Goal: Use online tool/utility

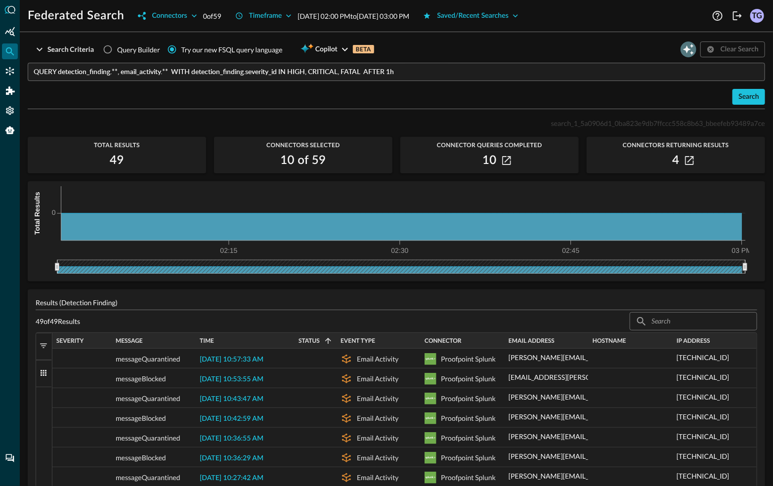
click at [687, 52] on icon "Open Query Copilot" at bounding box center [688, 49] width 11 height 11
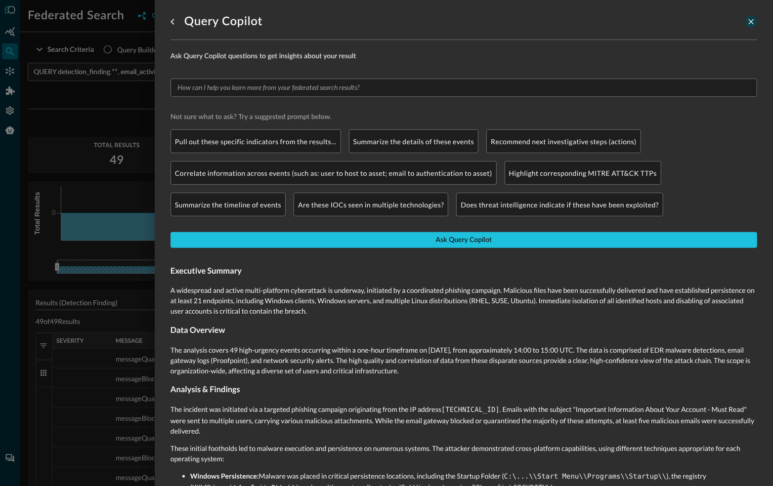
click at [749, 19] on icon "close-drawer" at bounding box center [751, 21] width 9 height 9
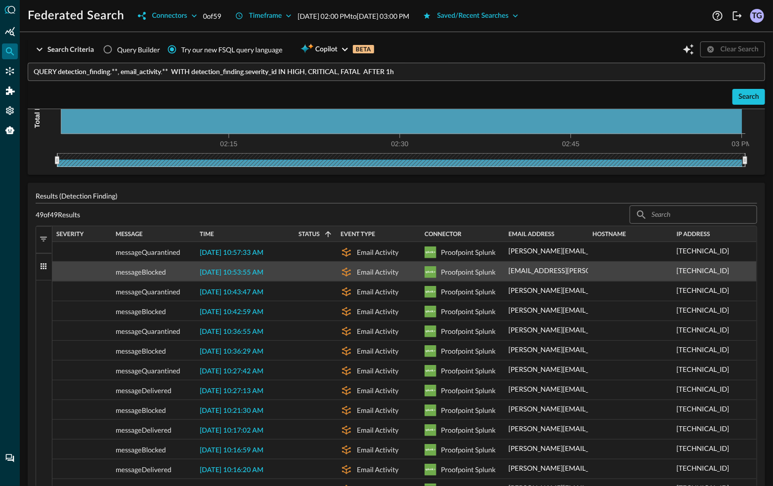
scroll to position [106, 0]
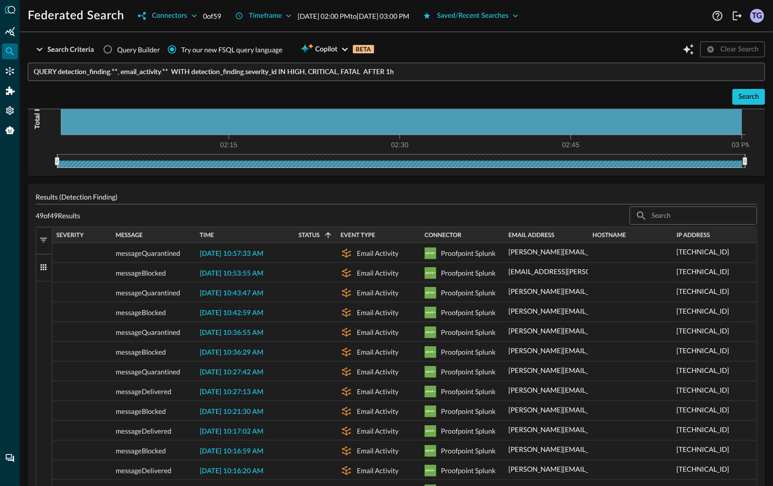
click at [43, 236] on span "button" at bounding box center [43, 240] width 9 height 9
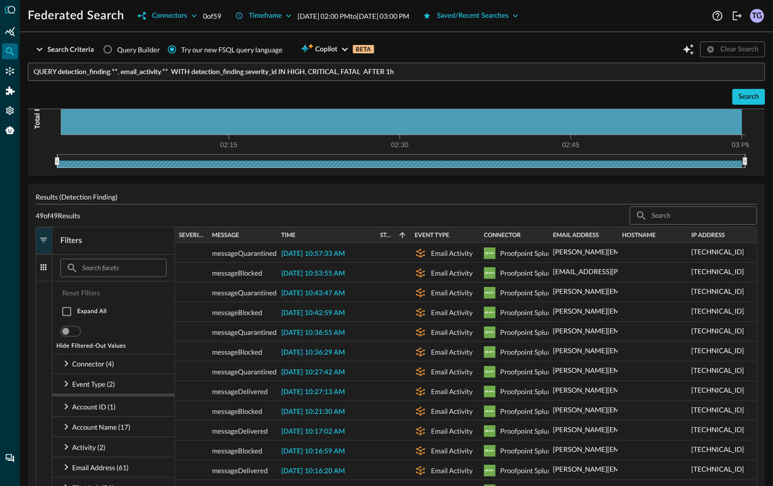
click at [41, 240] on span "button" at bounding box center [43, 240] width 9 height 9
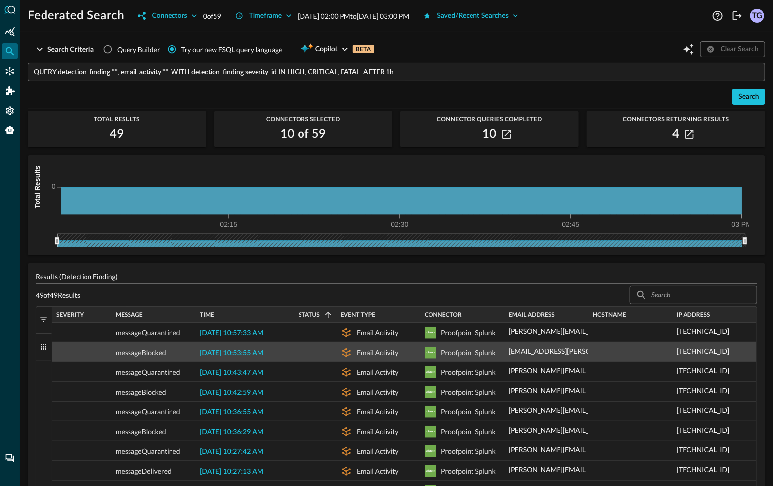
scroll to position [0, 0]
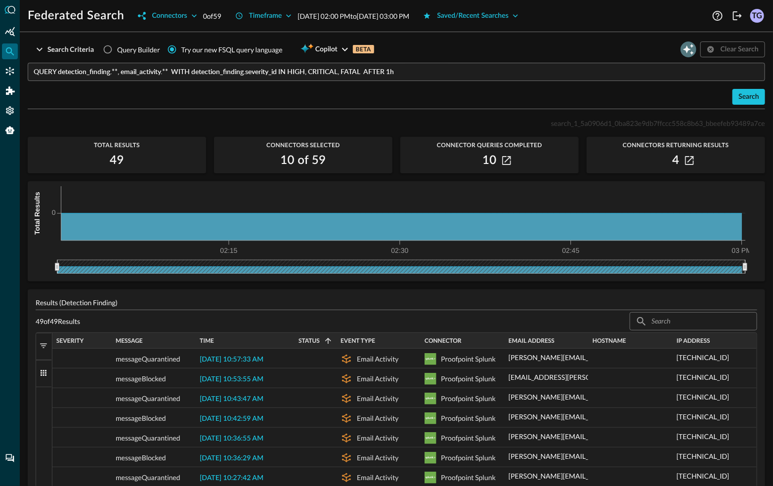
click at [686, 53] on icon "Open Query Copilot" at bounding box center [688, 49] width 12 height 12
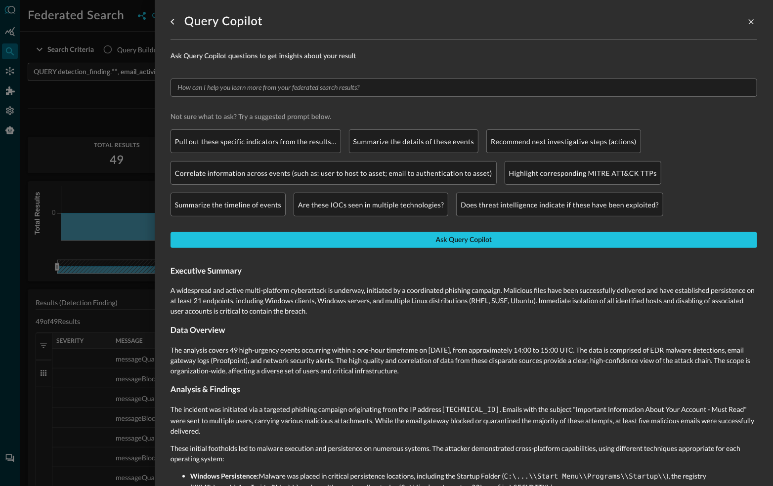
click at [99, 113] on div at bounding box center [386, 243] width 773 height 486
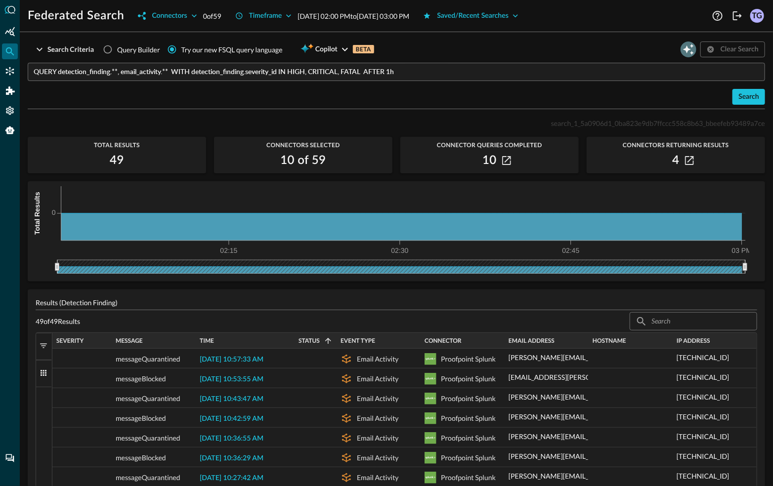
click at [690, 49] on icon "Open Query Copilot" at bounding box center [688, 49] width 12 height 12
